Goal: Use online tool/utility

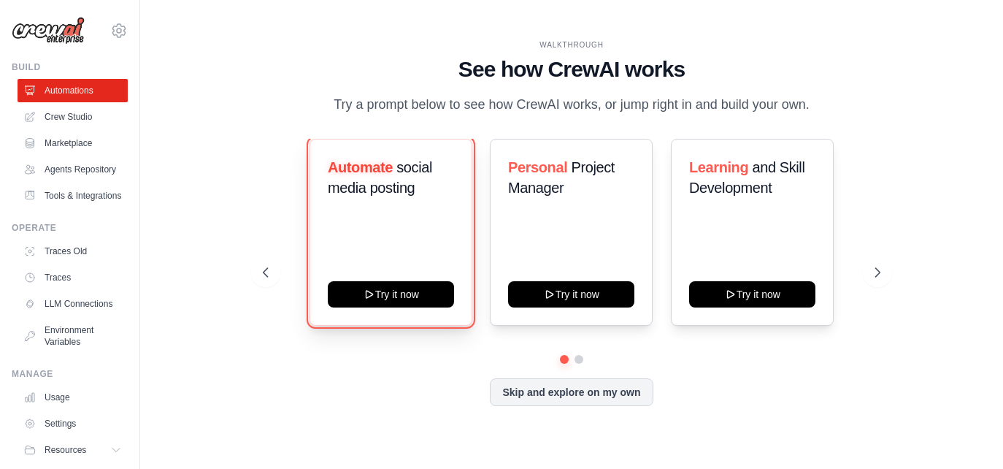
click at [397, 318] on div "Automate social media posting Try it now" at bounding box center [391, 232] width 163 height 187
click at [391, 306] on button "Try it now" at bounding box center [391, 293] width 126 height 26
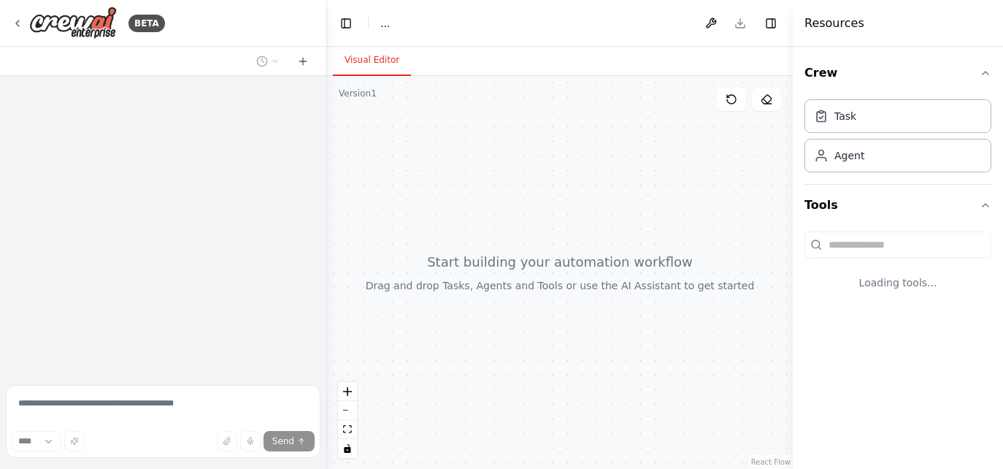
select select "****"
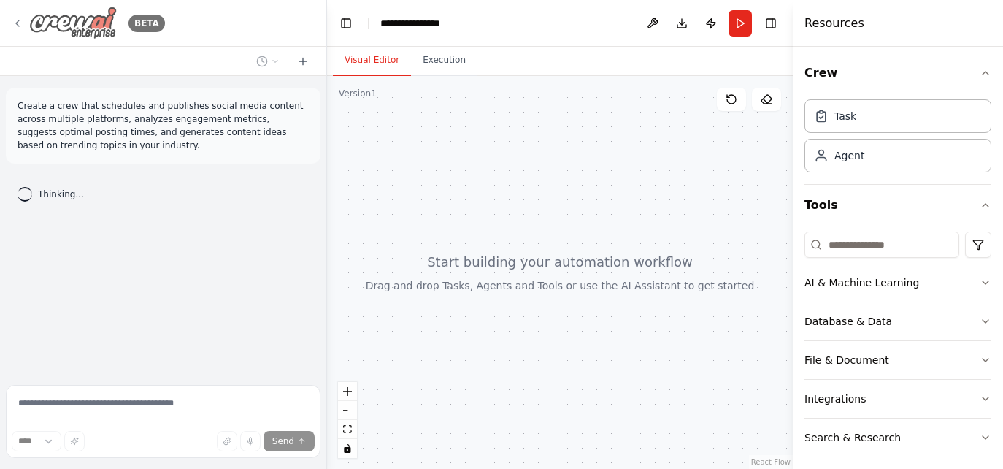
click at [20, 23] on icon at bounding box center [18, 24] width 12 height 12
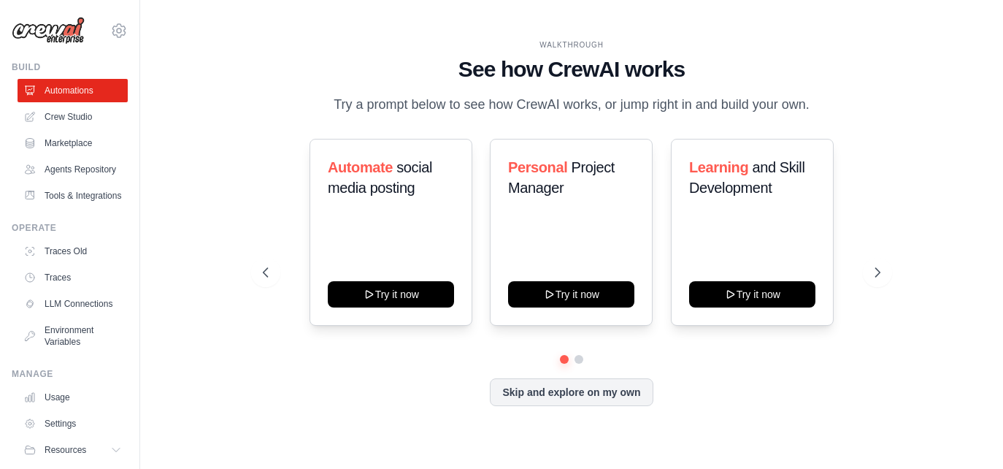
scroll to position [79, 0]
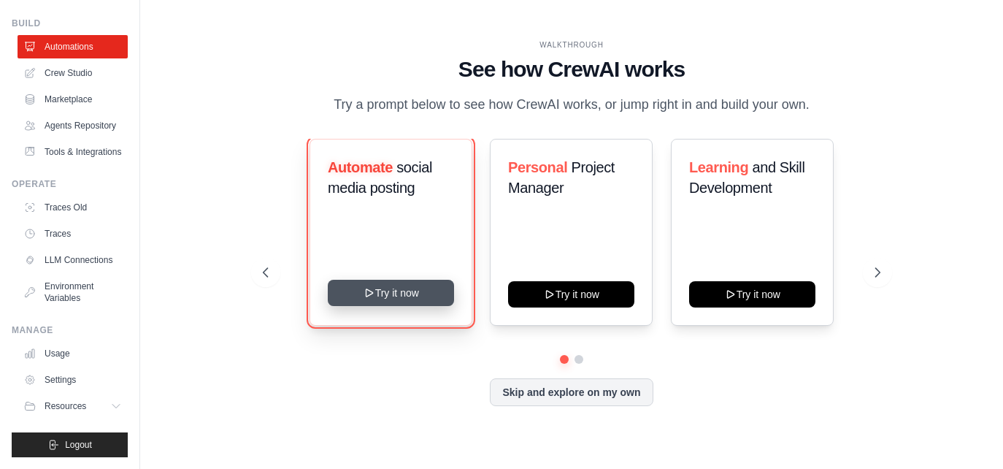
click at [394, 303] on button "Try it now" at bounding box center [391, 293] width 126 height 26
